Goal: Information Seeking & Learning: Find specific fact

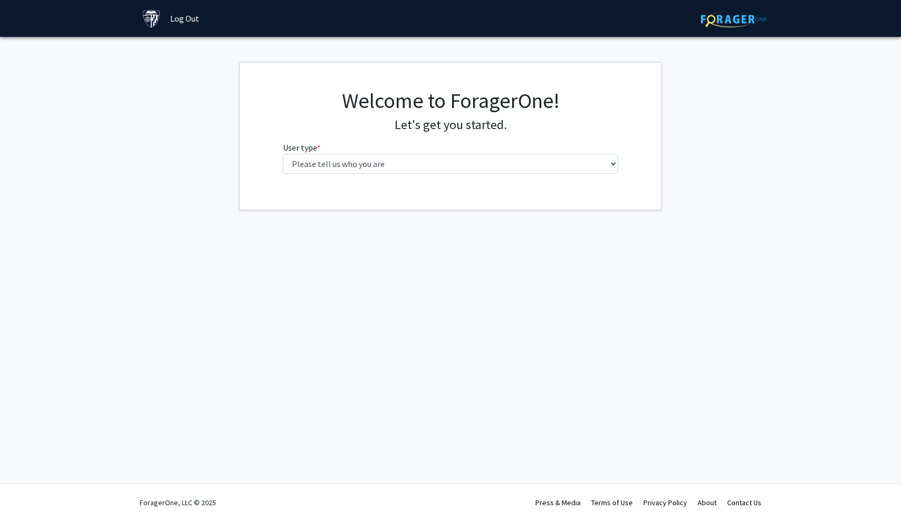
click at [359, 141] on fg-select "User type * required Please tell us who you are Undergraduate Student Master's …" at bounding box center [451, 157] width 336 height 33
click at [358, 151] on fg-select "User type * required Please tell us who you are Undergraduate Student Master's …" at bounding box center [451, 157] width 336 height 33
select select "3: doc"
click at [374, 209] on input "First Name * required" at bounding box center [451, 205] width 336 height 20
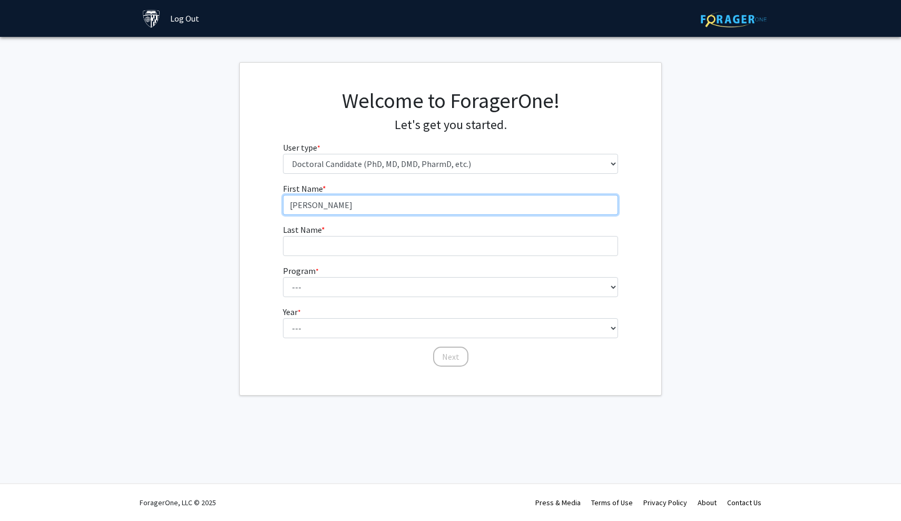
type input "[PERSON_NAME]"
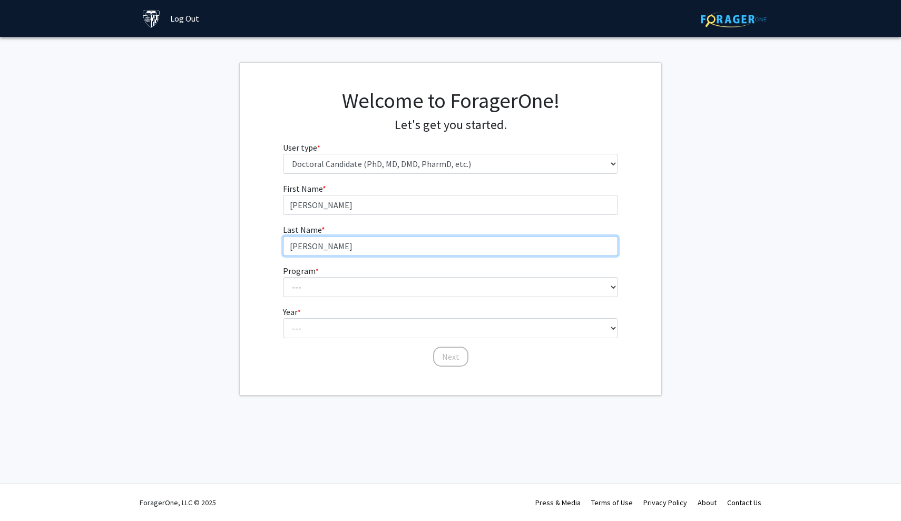
type input "[PERSON_NAME]"
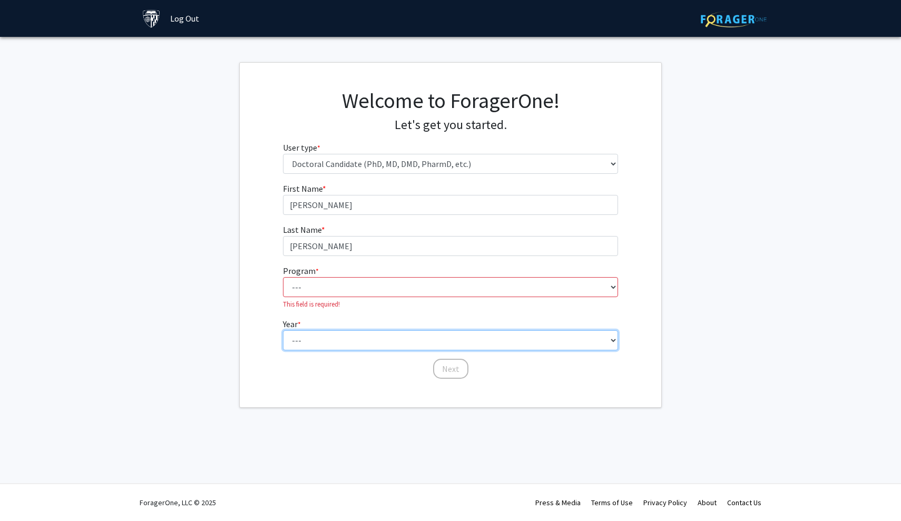
select select "1: first_year"
select select "22: 25"
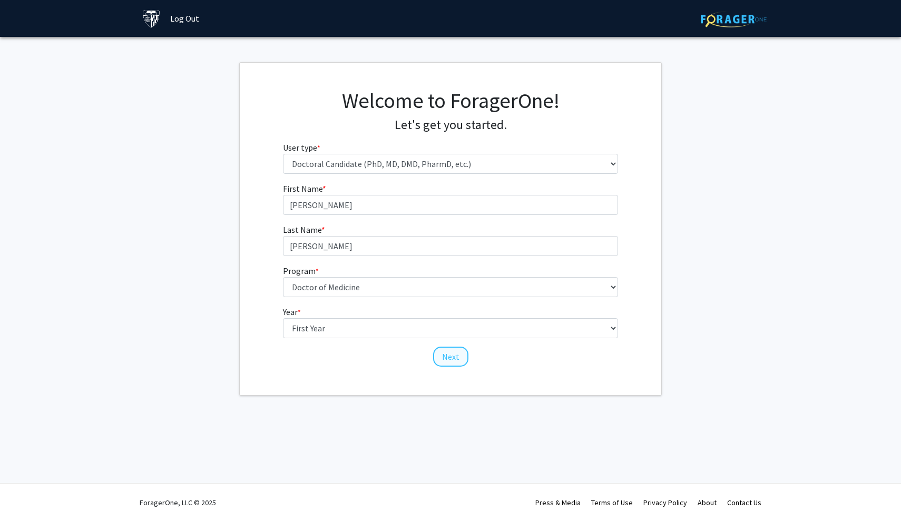
click at [447, 353] on button "Next" at bounding box center [450, 357] width 35 height 20
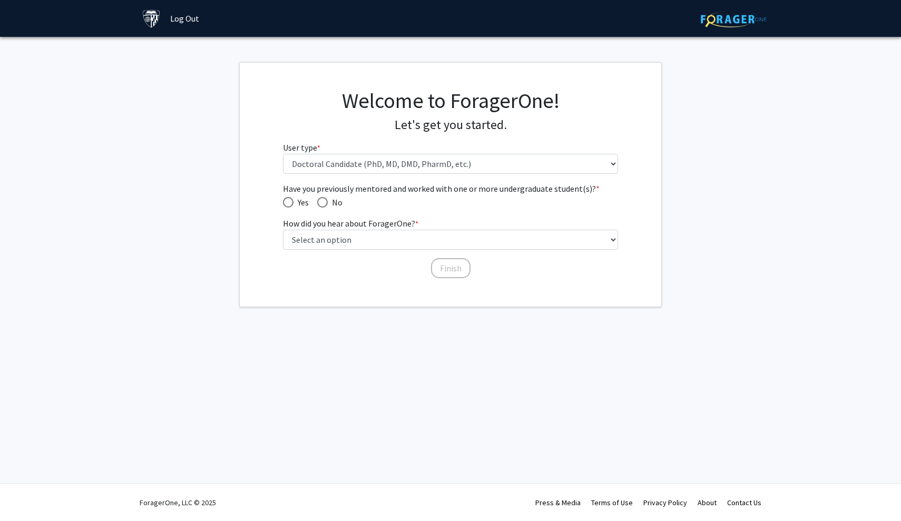
click at [323, 204] on span "Have you previously mentored and worked with one or more undergraduate student(…" at bounding box center [322, 202] width 11 height 11
click at [323, 204] on input "No" at bounding box center [322, 202] width 11 height 11
radio input "true"
select select "2: faculty_recommendation"
click at [446, 268] on button "Finish" at bounding box center [451, 268] width 40 height 20
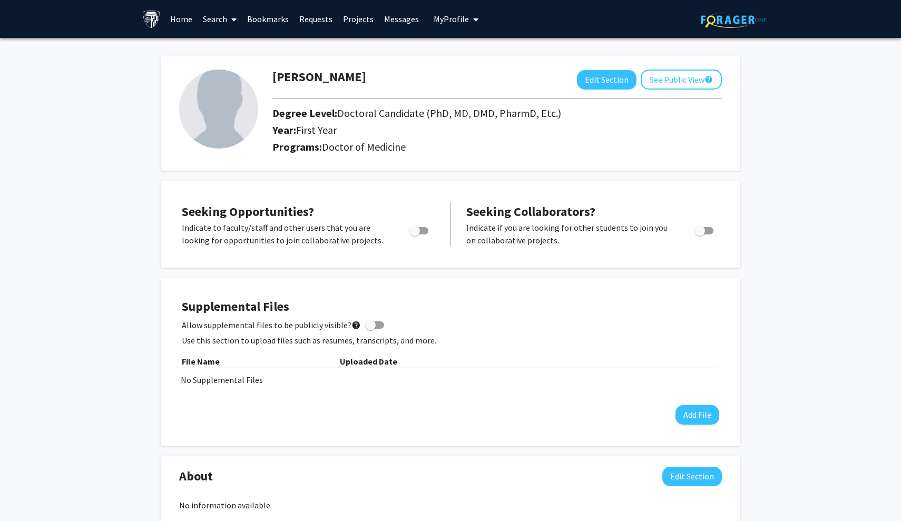
click at [229, 21] on span at bounding box center [231, 19] width 9 height 37
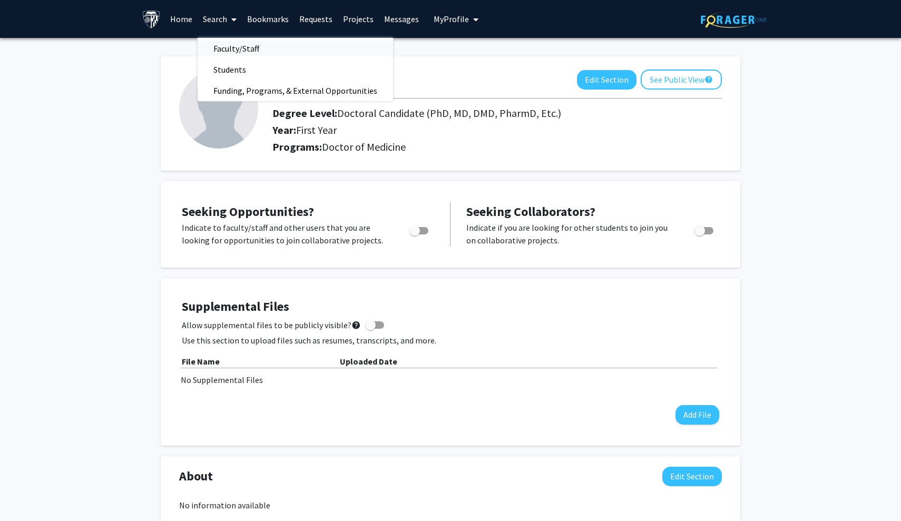
click at [230, 41] on span "Faculty/Staff" at bounding box center [236, 48] width 77 height 21
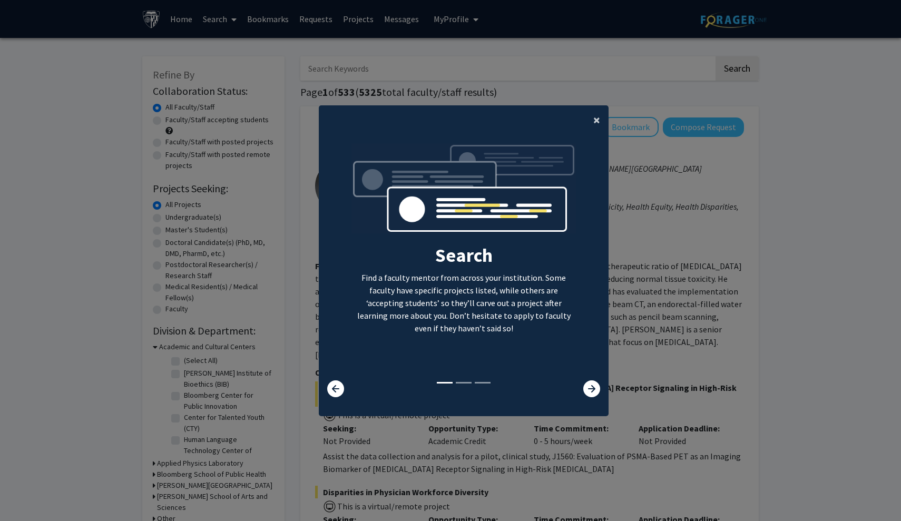
click at [592, 114] on button "×" at bounding box center [597, 120] width 24 height 30
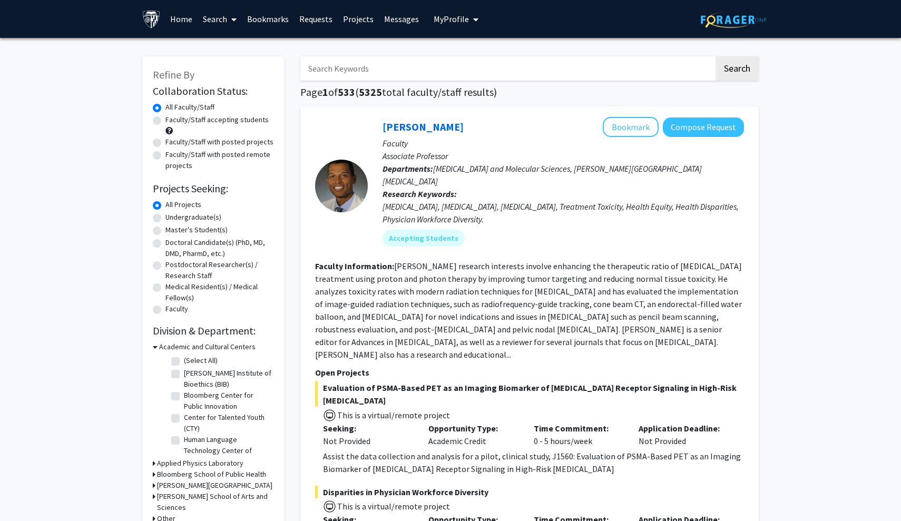
click at [478, 75] on input "Search Keywords" at bounding box center [507, 68] width 414 height 24
click at [724, 76] on button "Search" at bounding box center [736, 68] width 43 height 24
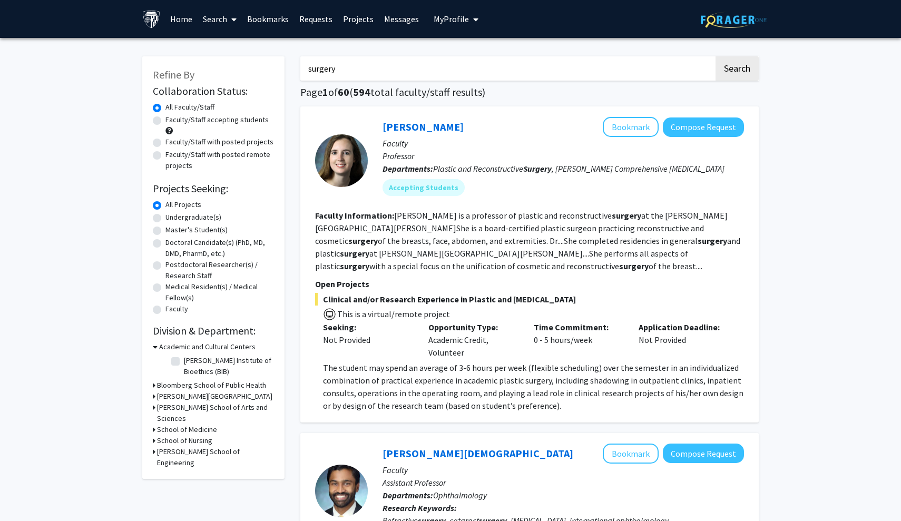
click at [390, 62] on input "surgery" at bounding box center [507, 68] width 414 height 24
type input "[PERSON_NAME]"
click at [723, 63] on button "Search" at bounding box center [736, 68] width 43 height 24
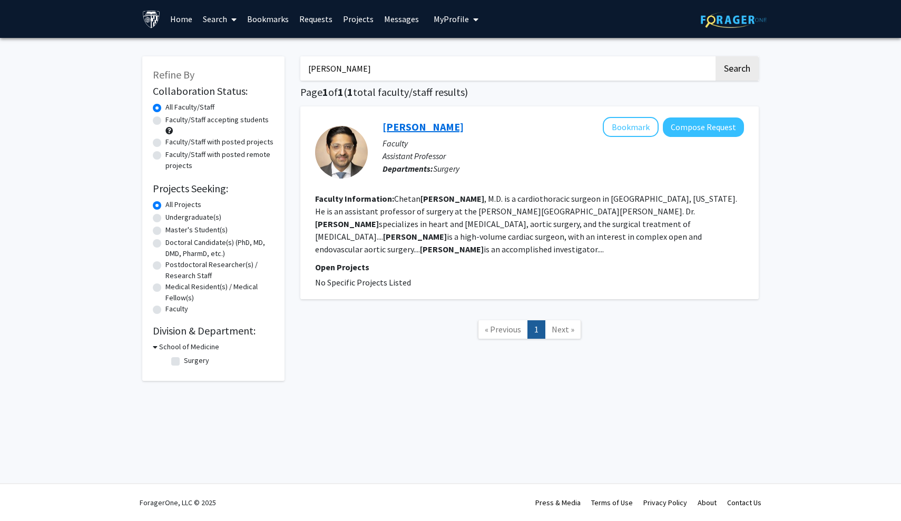
click at [418, 127] on link "[PERSON_NAME]" at bounding box center [422, 126] width 81 height 13
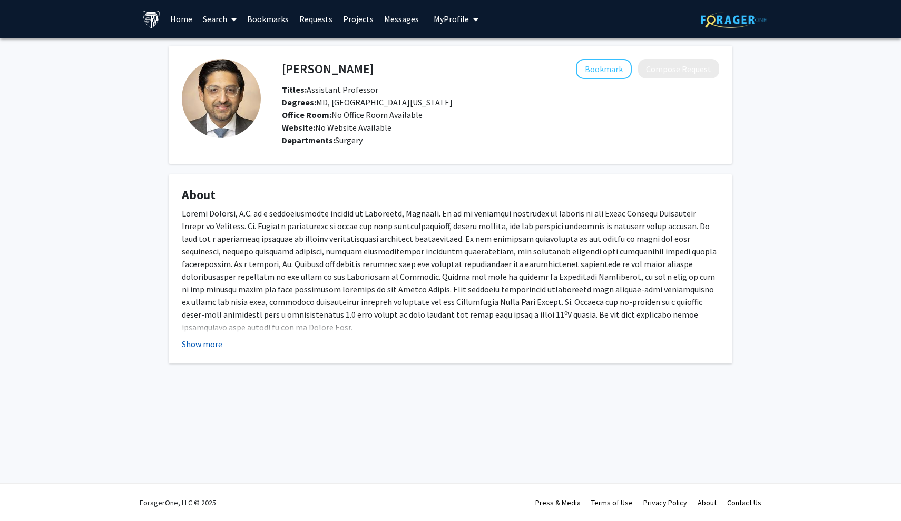
click at [198, 349] on button "Show more" at bounding box center [202, 344] width 41 height 13
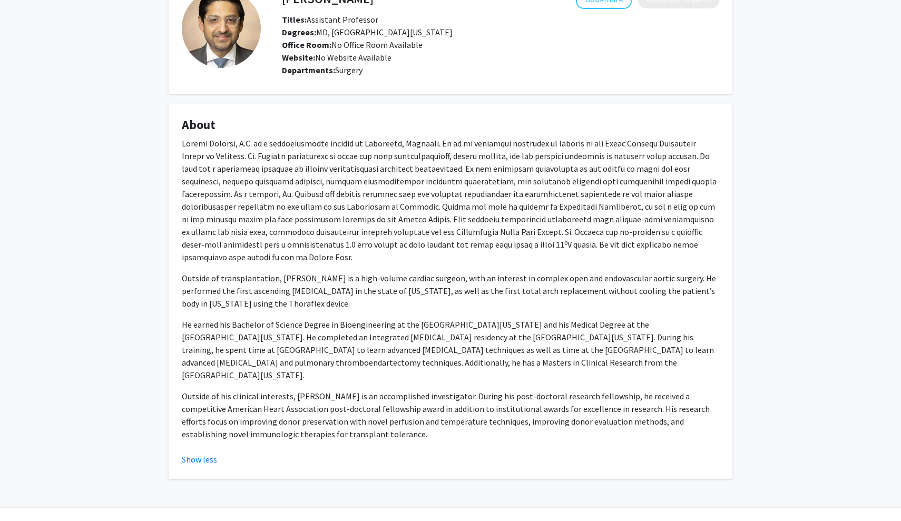
scroll to position [70, 0]
